Goal: Submit feedback/report problem

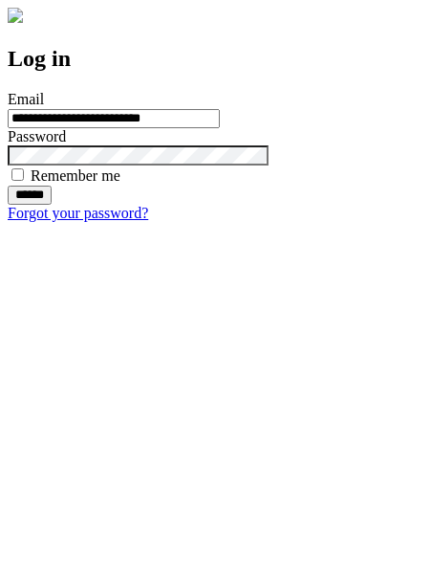
type input "**********"
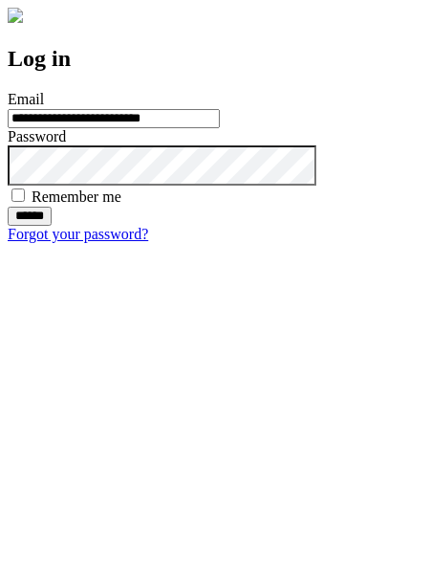
click at [52, 226] on input "******" at bounding box center [30, 215] width 44 height 19
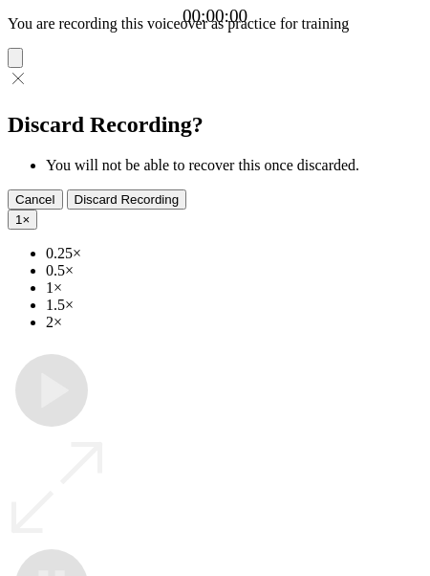
type input "**********"
